Goal: Book appointment/travel/reservation

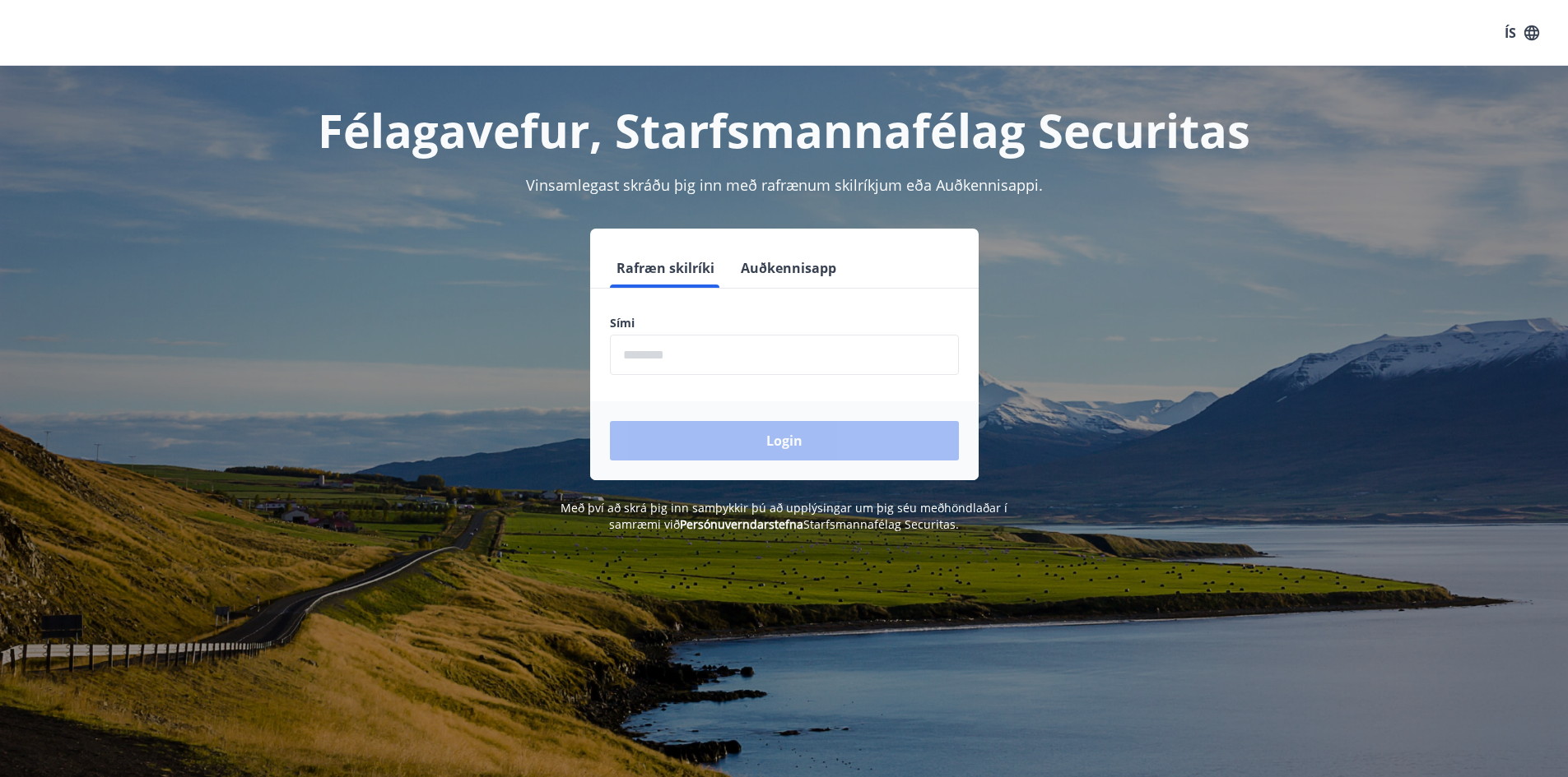
drag, startPoint x: 683, startPoint y: 350, endPoint x: 696, endPoint y: 364, distance: 19.1
click at [683, 350] on input "phone" at bounding box center [784, 355] width 349 height 40
type input "********"
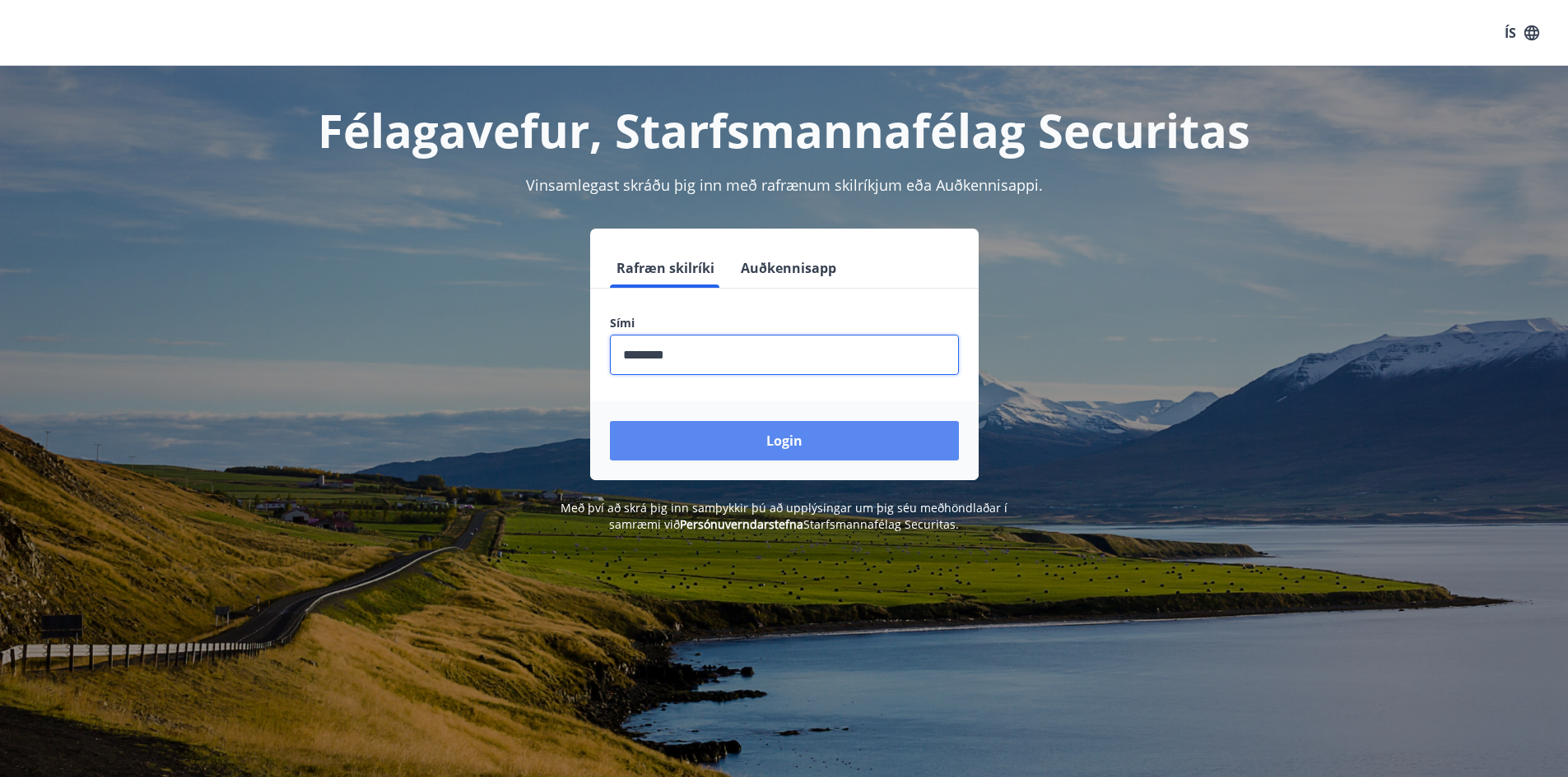
click at [743, 435] on button "Login" at bounding box center [784, 441] width 349 height 40
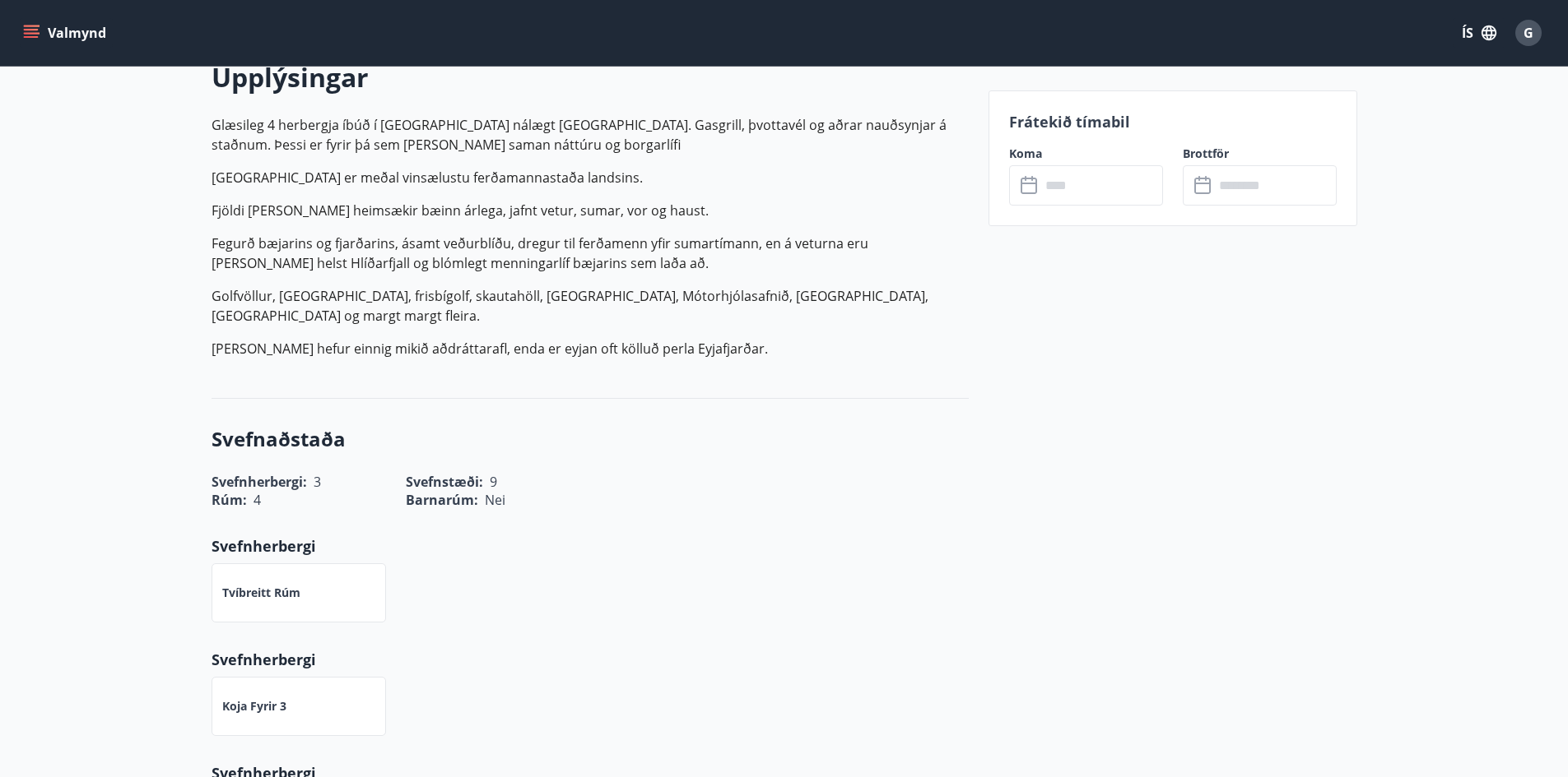
scroll to position [329, 0]
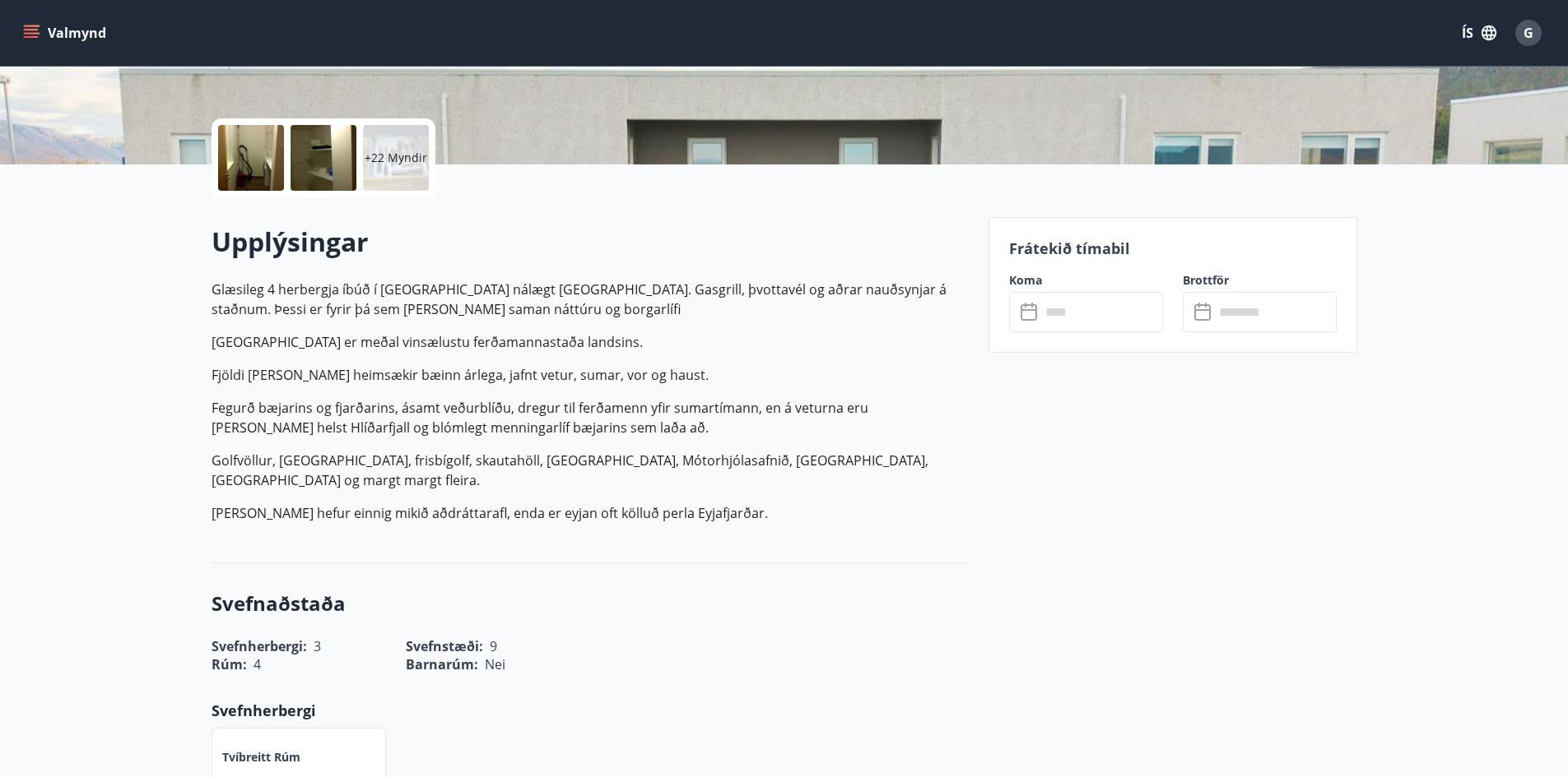
click at [1075, 317] on input "text" at bounding box center [1101, 312] width 122 height 40
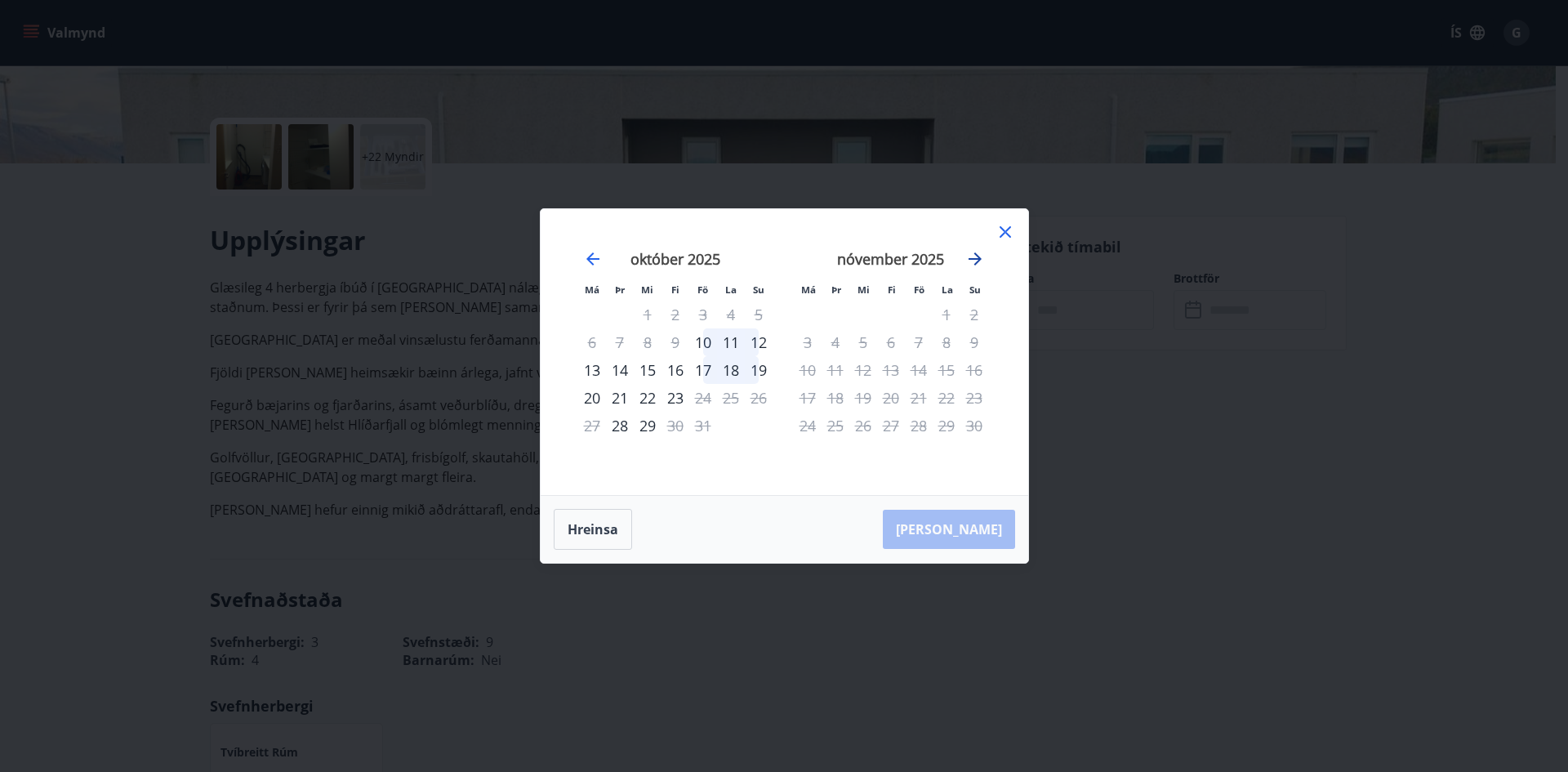
click at [974, 263] on icon "Move forward to switch to the next month." at bounding box center [975, 259] width 19 height 19
click at [974, 263] on icon "Move forward to switch to the next month." at bounding box center [975, 259] width 19 height 19
click at [975, 256] on icon "Move forward to switch to the next month." at bounding box center [975, 259] width 19 height 19
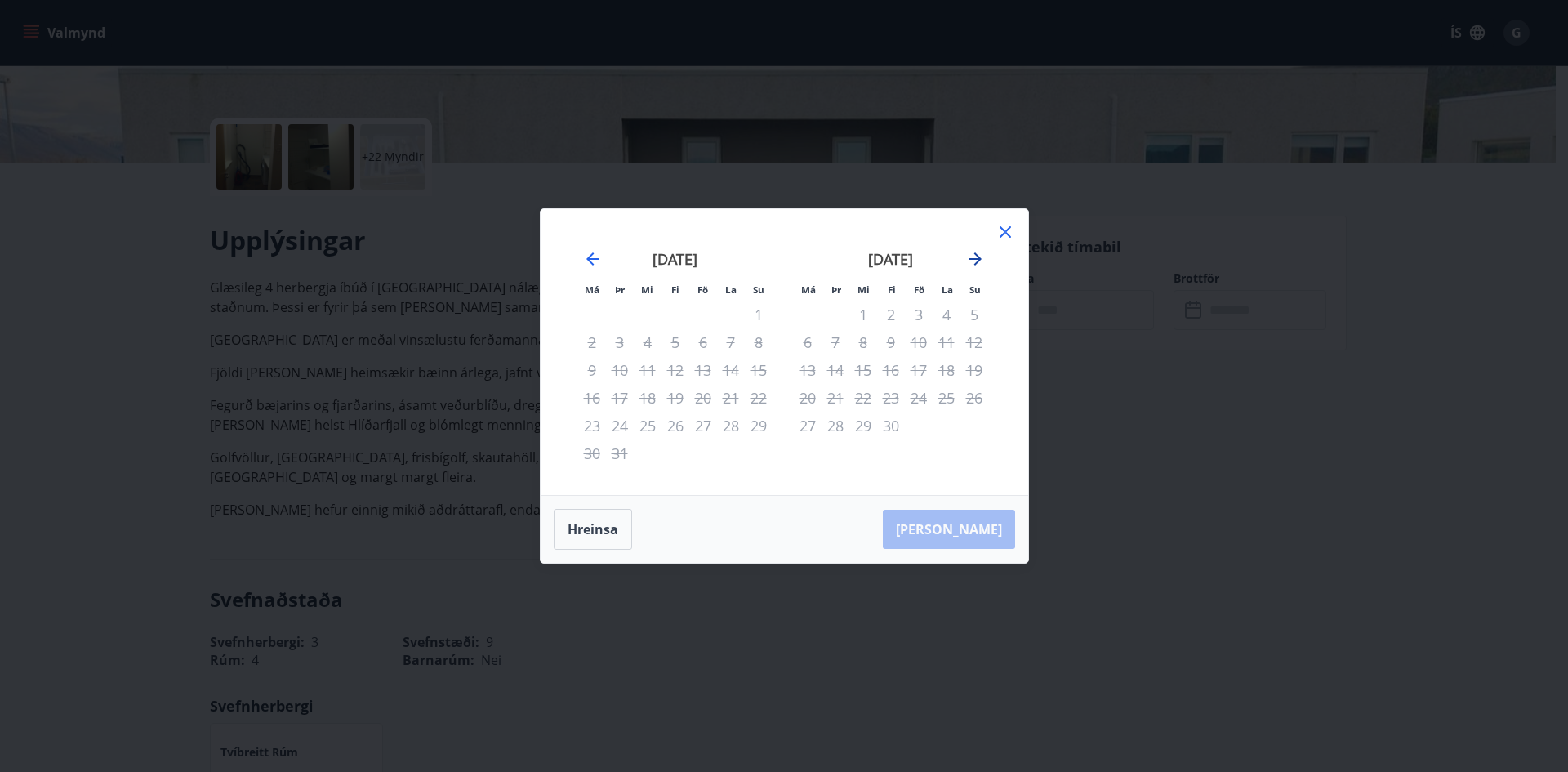
click at [970, 258] on icon "Move forward to switch to the next month." at bounding box center [975, 259] width 19 height 19
click at [594, 263] on icon "Move backward to switch to the previous month." at bounding box center [593, 259] width 19 height 19
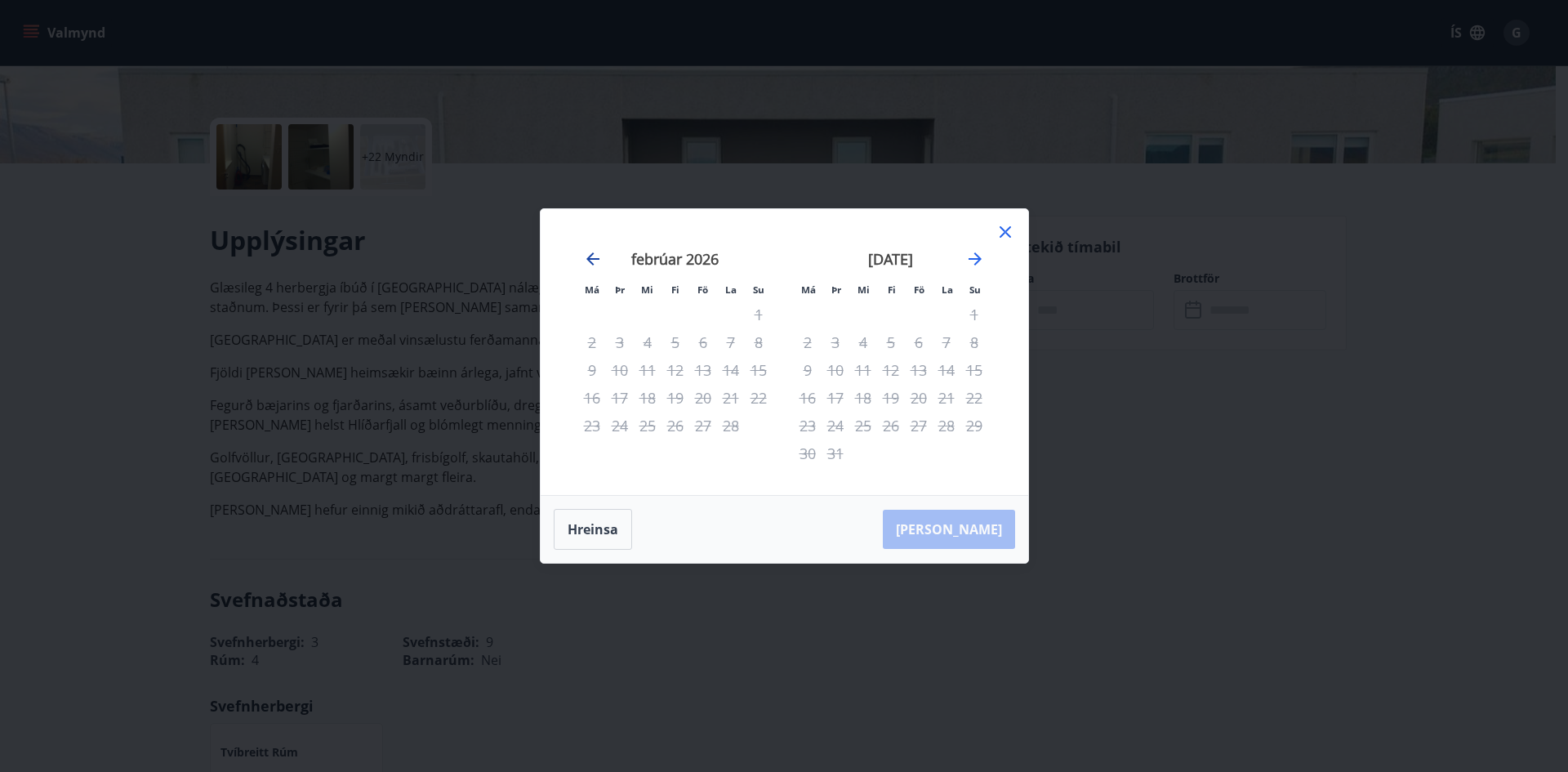
click at [594, 263] on icon "Move backward to switch to the previous month." at bounding box center [593, 259] width 19 height 19
click at [586, 251] on icon "Move backward to switch to the previous month." at bounding box center [593, 259] width 19 height 19
click at [733, 393] on div "25" at bounding box center [730, 397] width 28 height 28
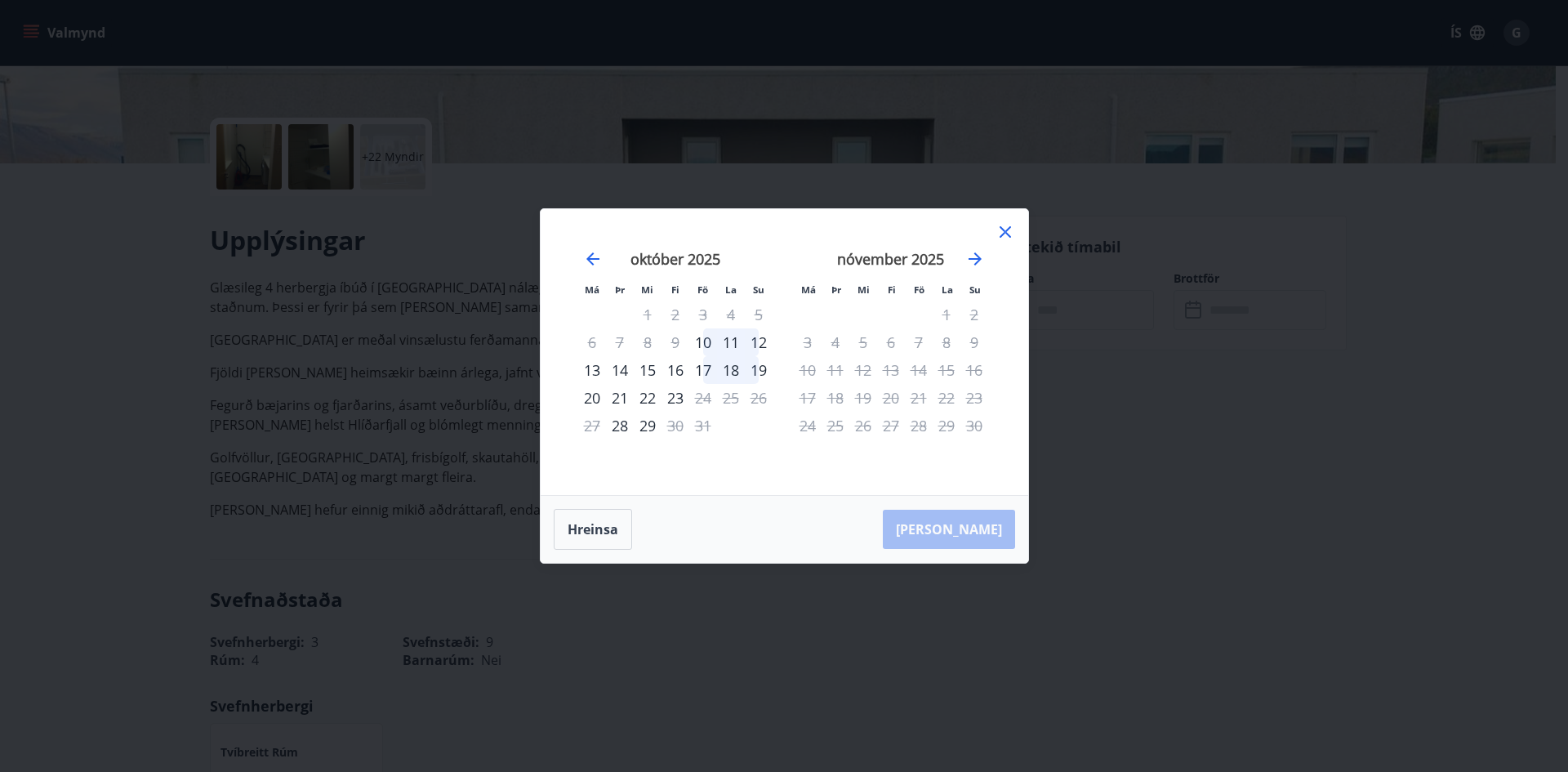
click at [868, 380] on div "12" at bounding box center [862, 370] width 28 height 28
click at [915, 365] on div "14" at bounding box center [918, 370] width 28 height 28
drag, startPoint x: 919, startPoint y: 397, endPoint x: 927, endPoint y: 433, distance: 36.9
click at [923, 414] on tbody "1 2 3 4 5 6 7 8 9 10 11 12 13 14 15 16 17 18 19 20 21 22 23 24 25 26 27 28 29 30" at bounding box center [890, 370] width 194 height 139
click at [927, 433] on div "28" at bounding box center [918, 425] width 28 height 28
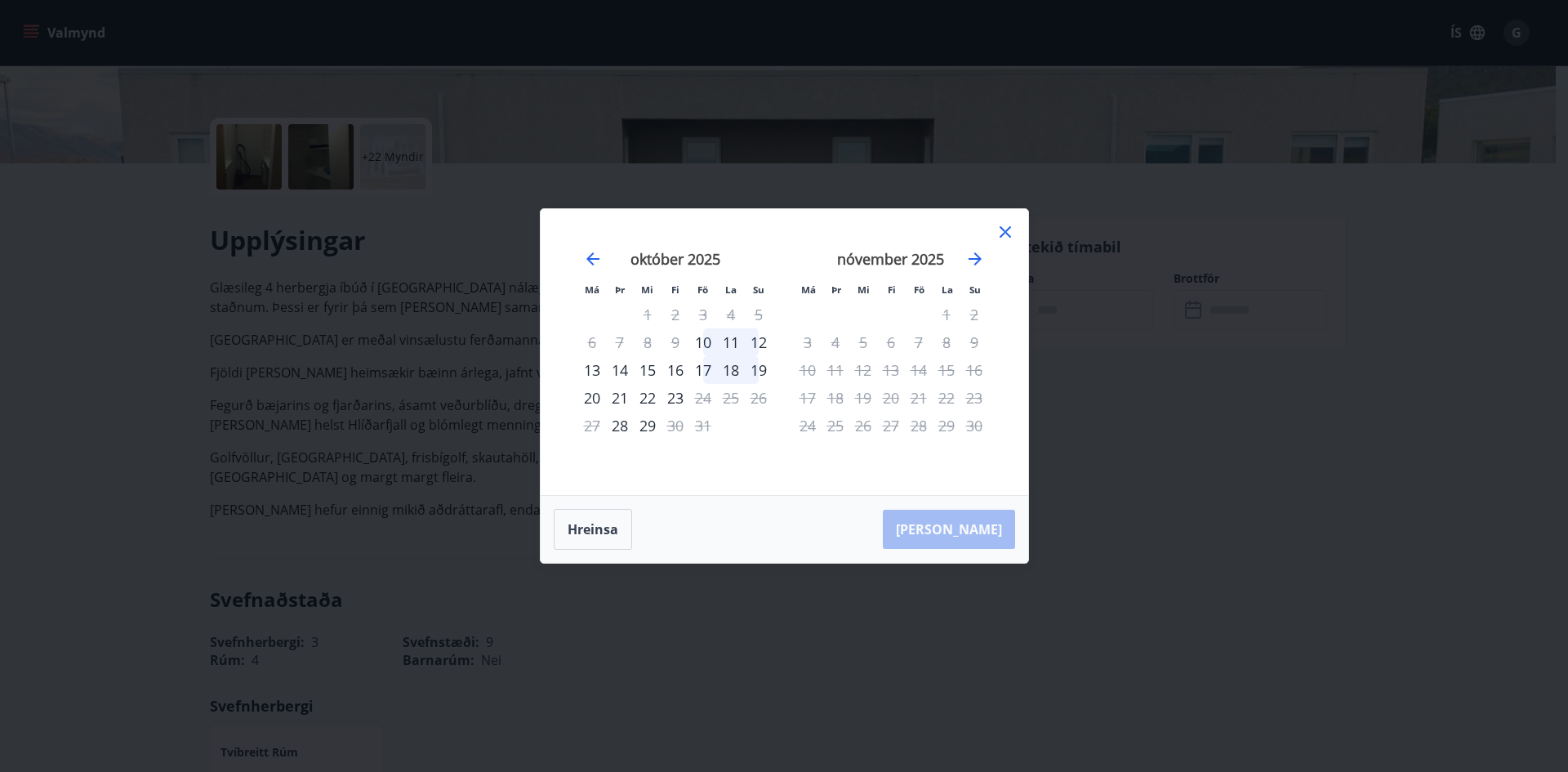
drag, startPoint x: 828, startPoint y: 467, endPoint x: 810, endPoint y: 476, distance: 20.1
click at [819, 470] on div "nóvember 2025 1 2 3 4 5 6 7 8 9 10 11 12 13 14 15 16 17 18 19 20 21 22 23 24 25…" at bounding box center [890, 363] width 215 height 268
drag, startPoint x: 983, startPoint y: 412, endPoint x: 974, endPoint y: 368, distance: 44.9
click at [977, 397] on tbody "1 2 3 4 5 6 7 8 9 10 11 12 13 14 15 16 17 18 19 20 21 22 23 24 25 26 27 28 29 30" at bounding box center [890, 370] width 194 height 139
click at [949, 308] on div "1" at bounding box center [946, 314] width 28 height 28
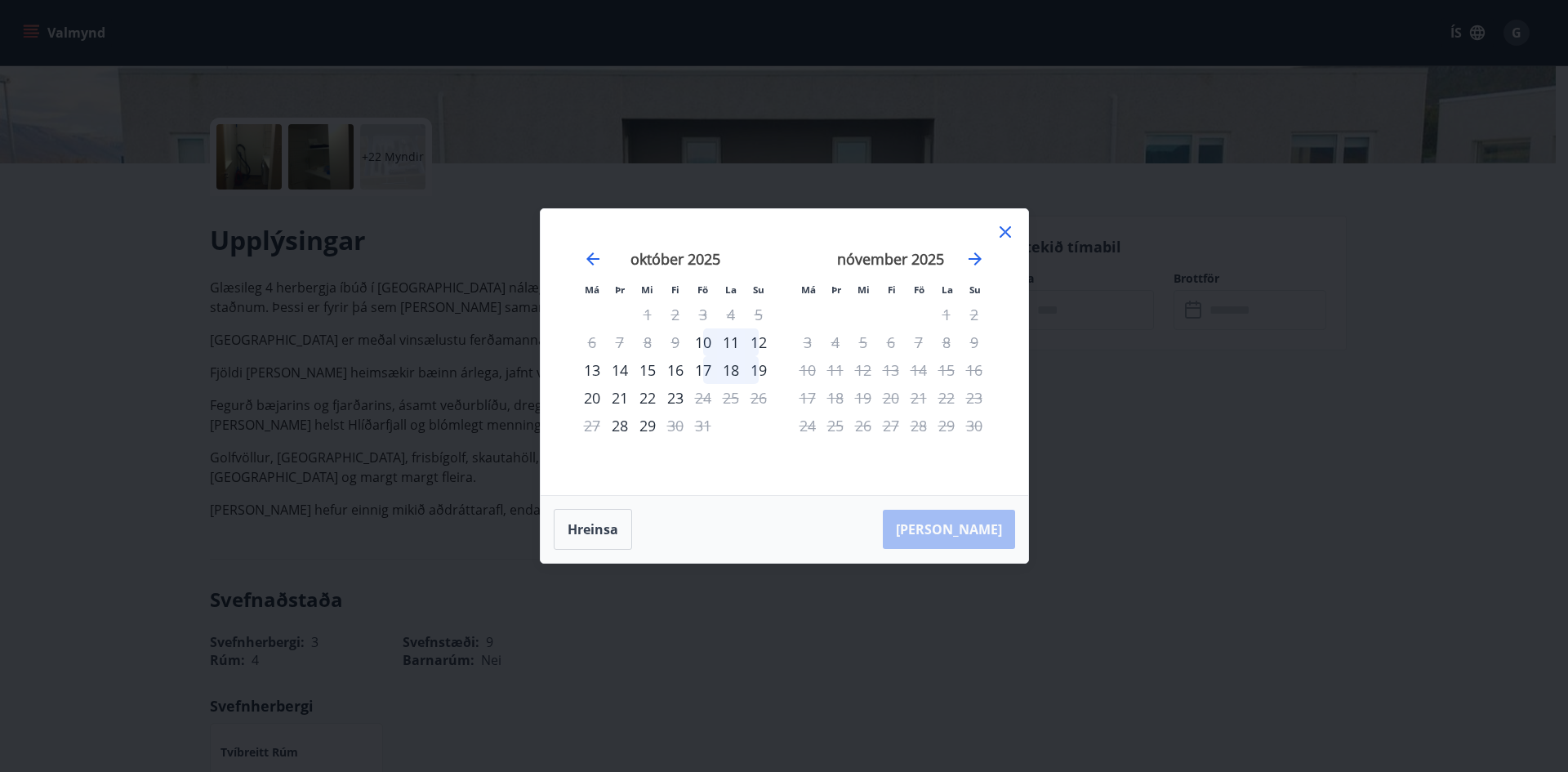
click at [1020, 230] on div "Má Þr Mi Fi Fö La Su Má Þr Mi Fi Fö La Su september 2025 1 2 3 4 5 6 7 8 9 10 1…" at bounding box center [784, 352] width 487 height 286
click at [1010, 236] on icon at bounding box center [1005, 232] width 19 height 19
